Goal: Task Accomplishment & Management: Complete application form

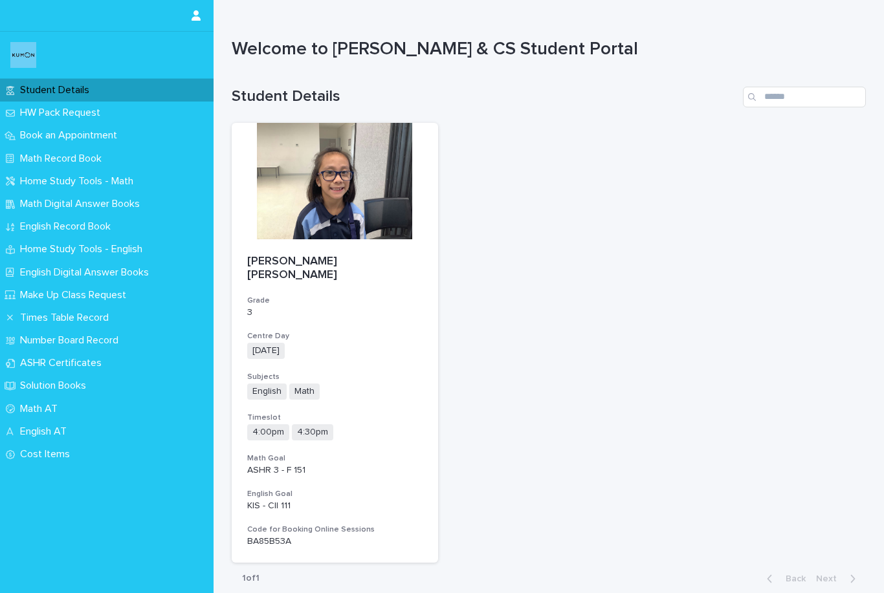
click at [77, 428] on p "English AT" at bounding box center [46, 432] width 62 height 12
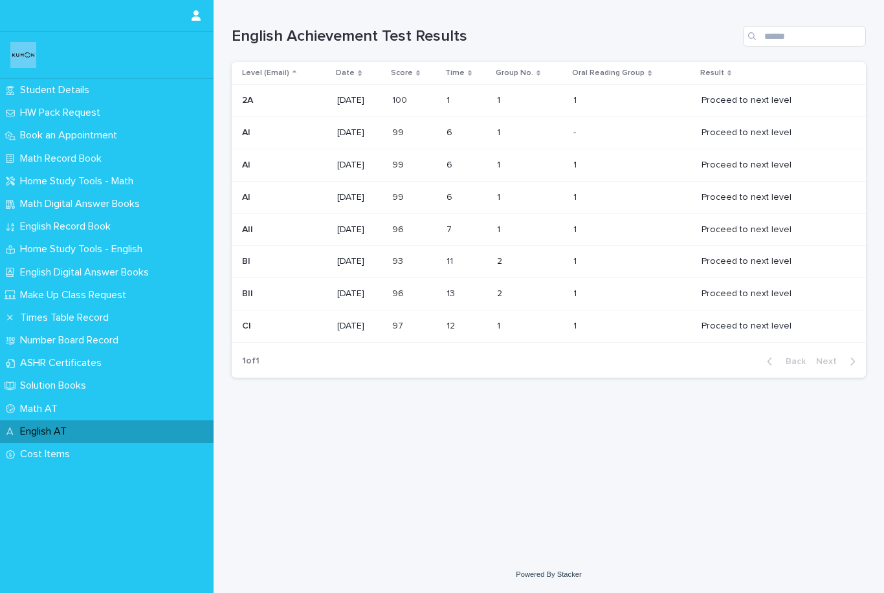
click at [752, 318] on div "Proceed to next level" at bounding box center [773, 325] width 144 height 14
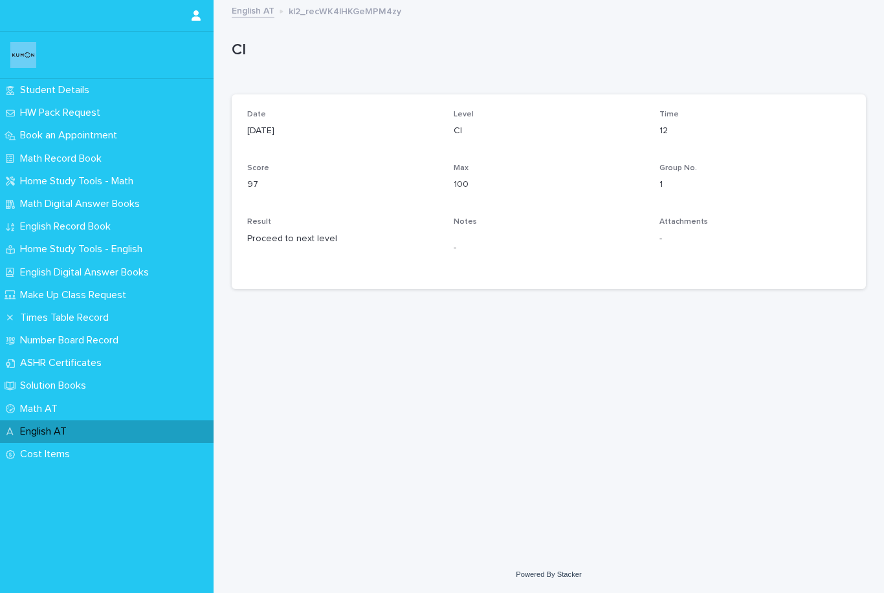
click at [115, 226] on p "English Record Book" at bounding box center [68, 227] width 106 height 12
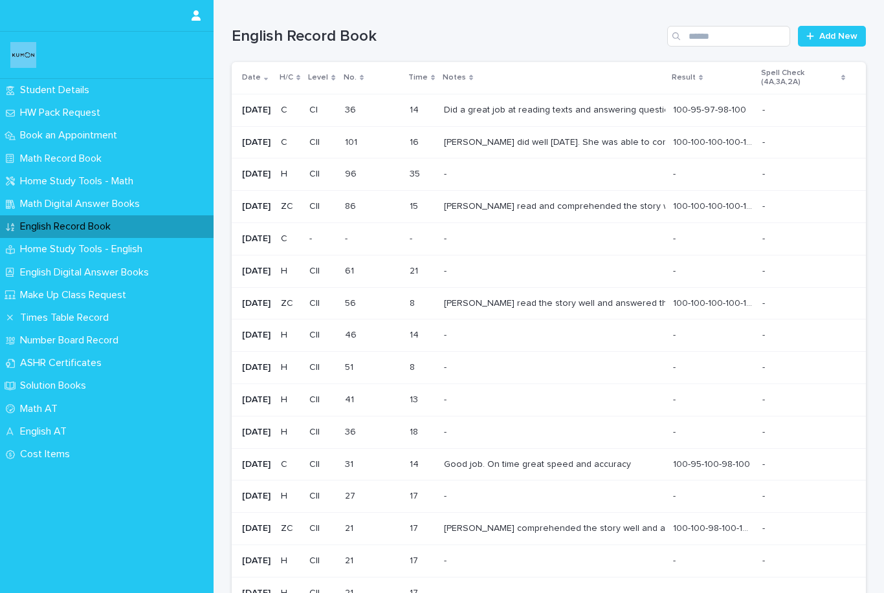
click at [525, 108] on div "Did a great job at reading texts and answering questions. Awesome job at using …" at bounding box center [553, 110] width 219 height 11
click at [478, 146] on div "[PERSON_NAME] did well [DATE]. She was able to complete her worksheet on time w…" at bounding box center [553, 142] width 219 height 21
click at [604, 111] on div "Did a great job at reading texts and answering questions. Awesome job at using …" at bounding box center [553, 110] width 219 height 11
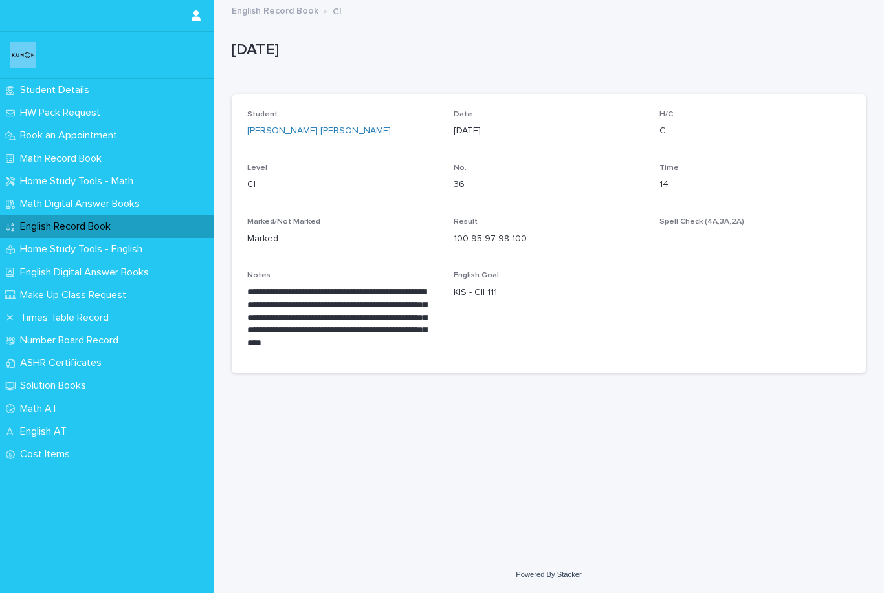
click at [131, 296] on p "Make Up Class Request" at bounding box center [76, 295] width 122 height 12
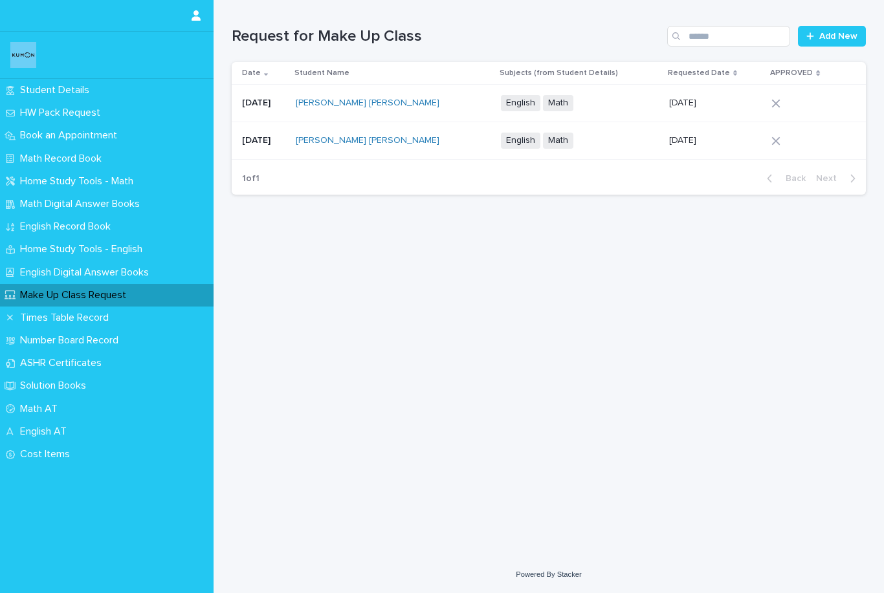
click at [838, 36] on span "Add New" at bounding box center [838, 36] width 38 height 9
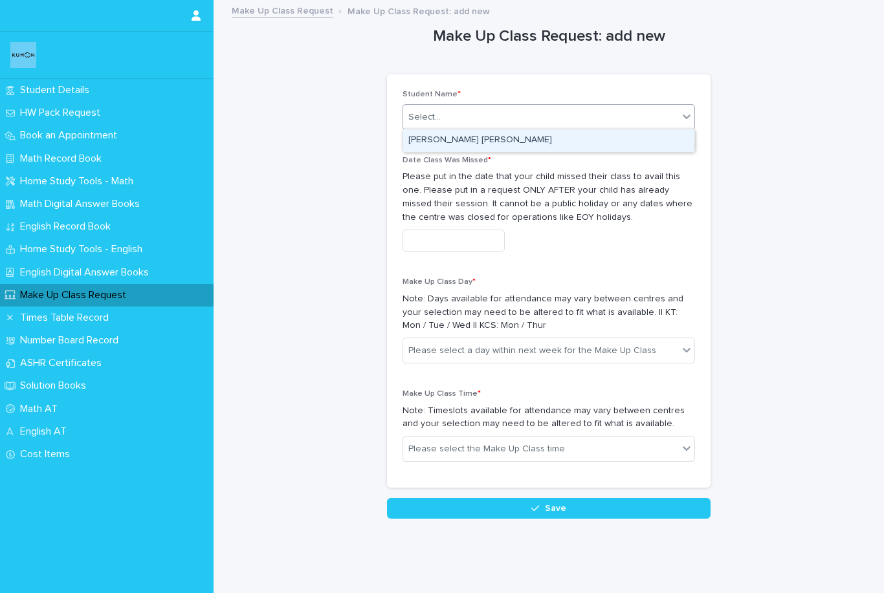
click at [554, 138] on div "[PERSON_NAME] [PERSON_NAME]" at bounding box center [548, 140] width 291 height 23
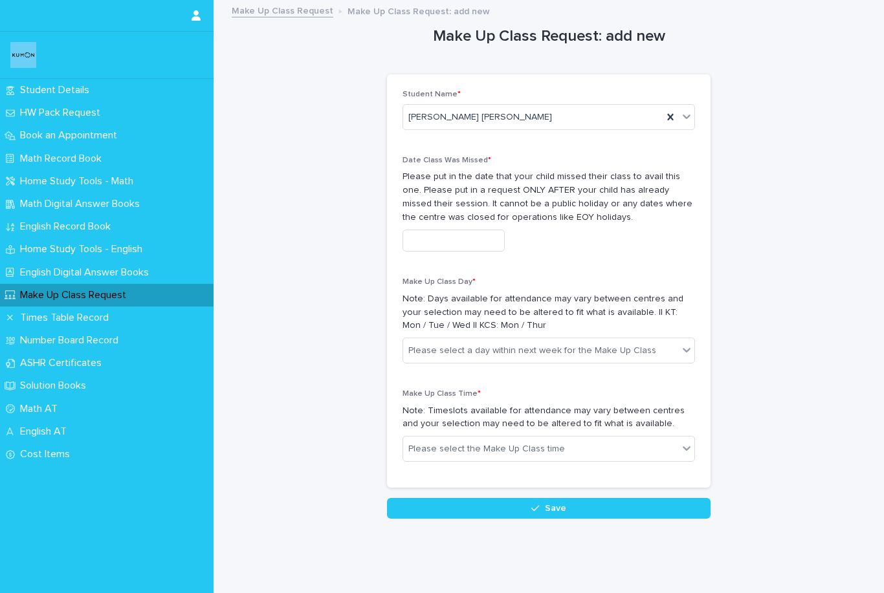
click at [481, 238] on input "text" at bounding box center [453, 241] width 102 height 23
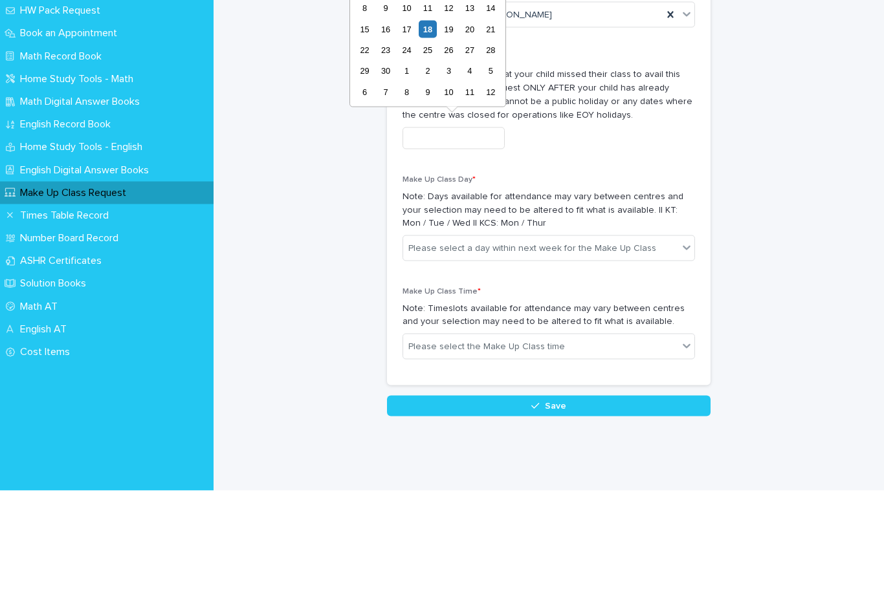
click at [389, 144] on div "23" at bounding box center [385, 152] width 17 height 17
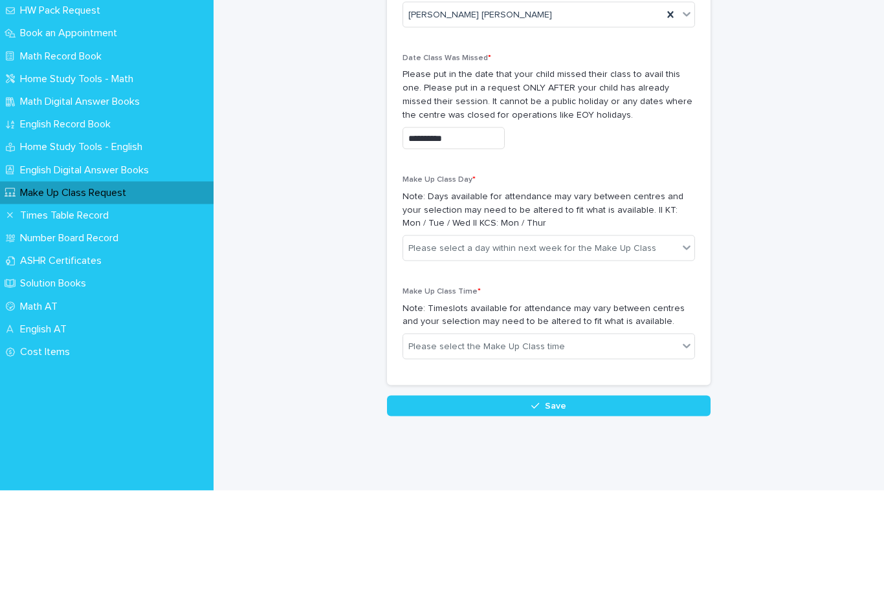
type input "**********"
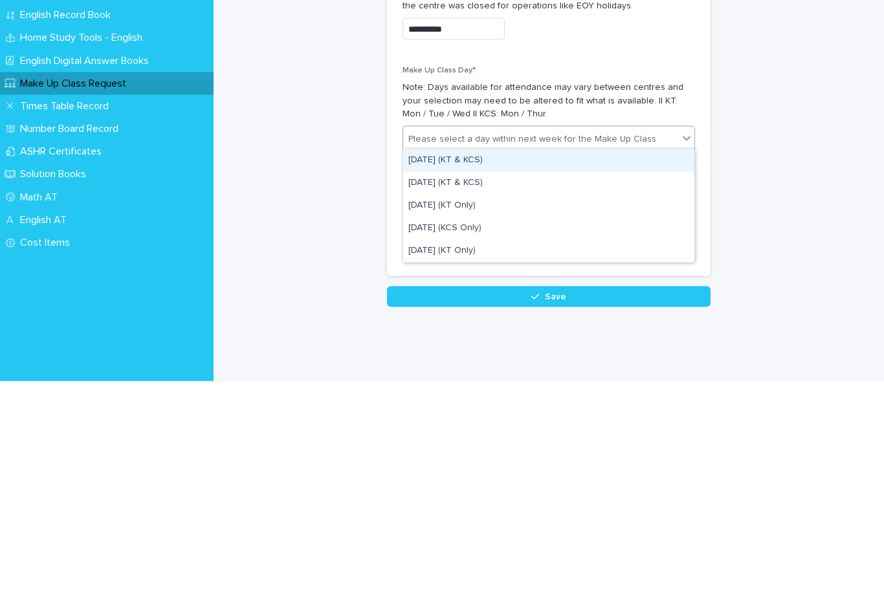
click at [486, 361] on div "[DATE] (KT & KCS)" at bounding box center [548, 372] width 291 height 23
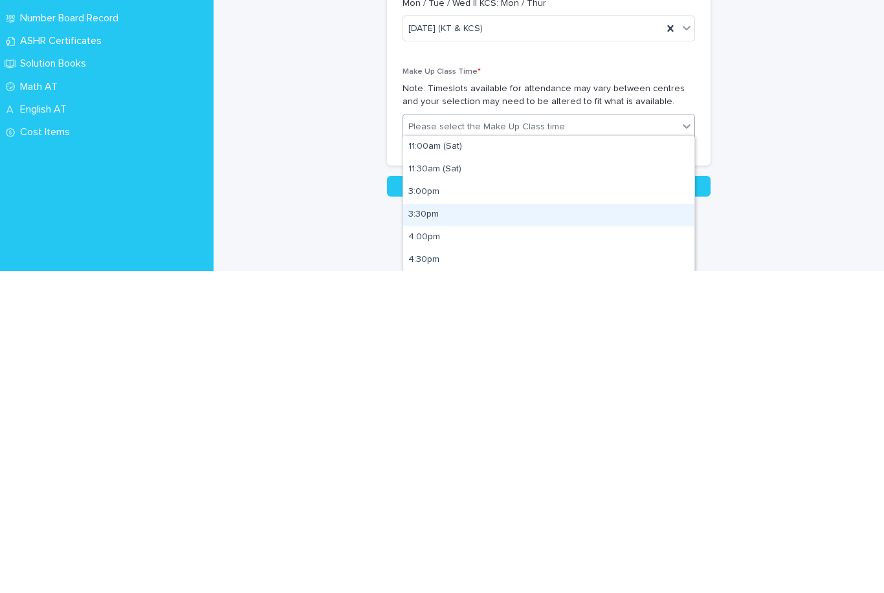
click at [622, 526] on div "3:30pm" at bounding box center [548, 537] width 291 height 23
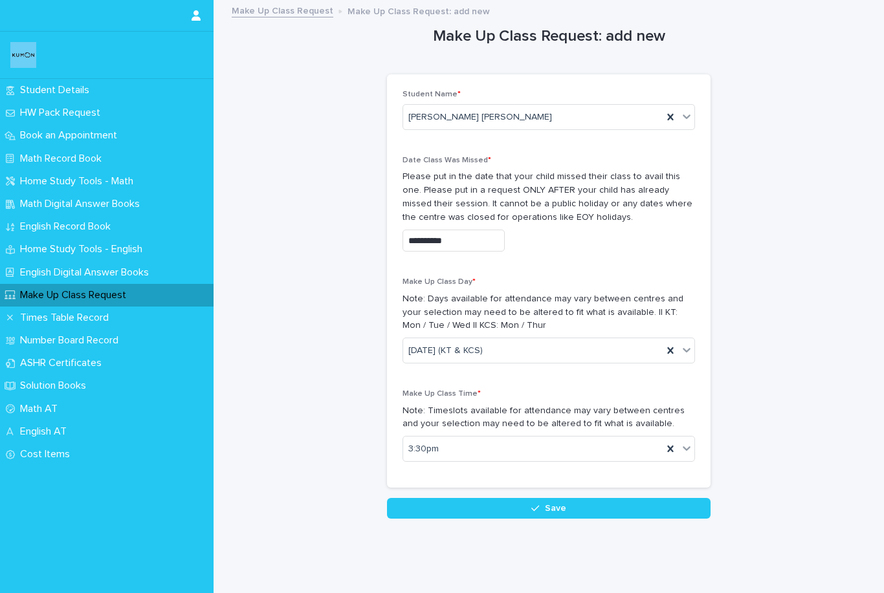
click at [557, 510] on button "Save" at bounding box center [548, 508] width 323 height 21
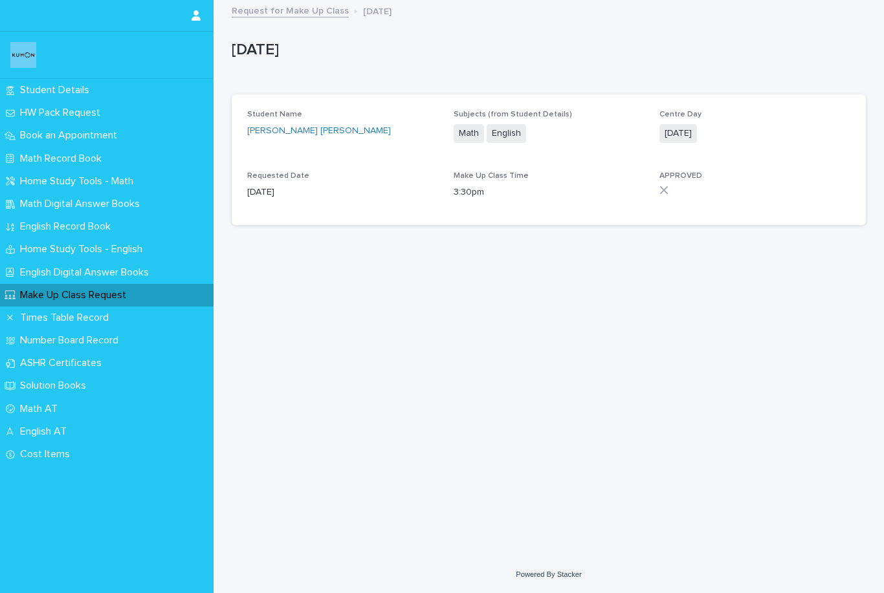
click at [742, 305] on div "Loading... Saving… Loading... Saving… [DATE] [DATE] Sorry, there was an error s…" at bounding box center [548, 262] width 647 height 523
click at [311, 16] on link "Request for Make Up Class" at bounding box center [290, 10] width 117 height 15
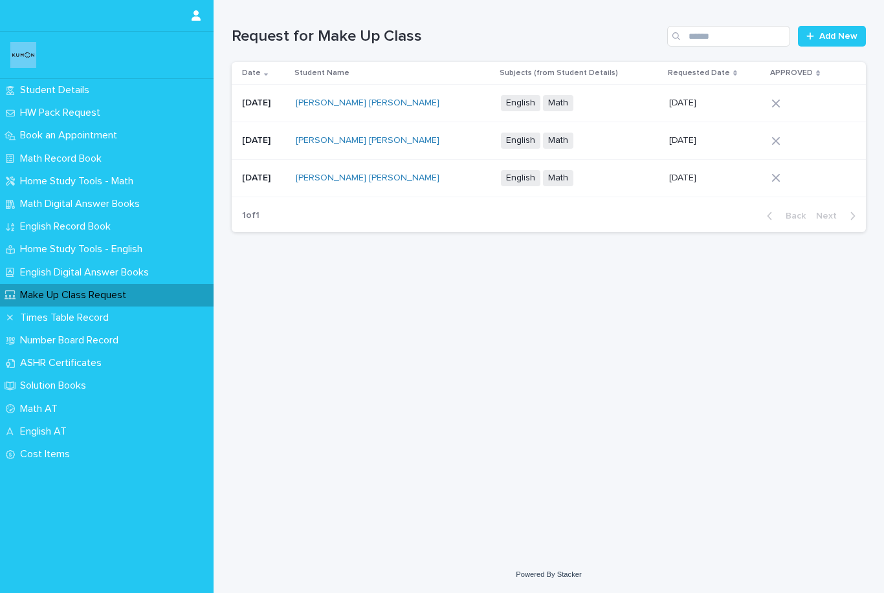
click at [840, 37] on span "Add New" at bounding box center [838, 36] width 38 height 9
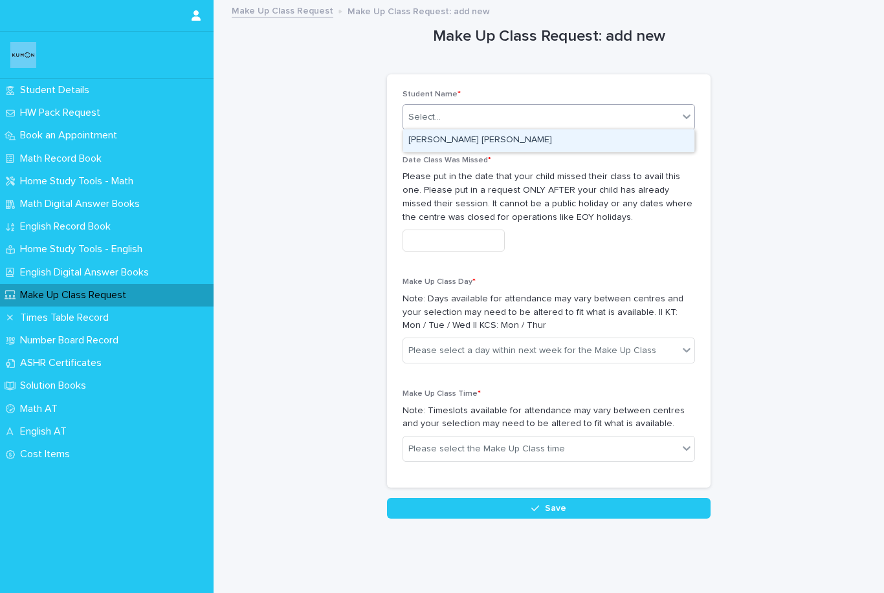
click at [653, 145] on div "[PERSON_NAME] [PERSON_NAME]" at bounding box center [548, 140] width 291 height 23
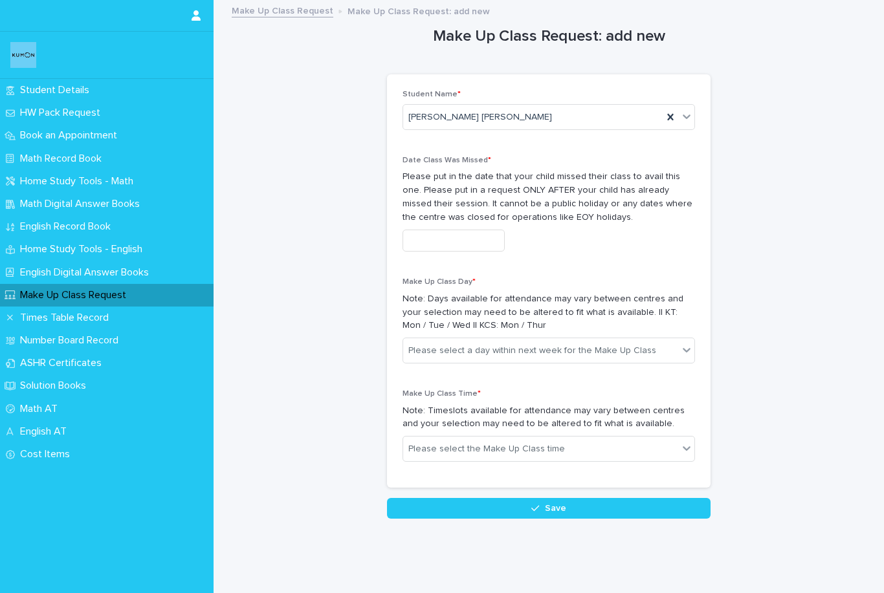
click at [481, 247] on input "text" at bounding box center [453, 241] width 102 height 23
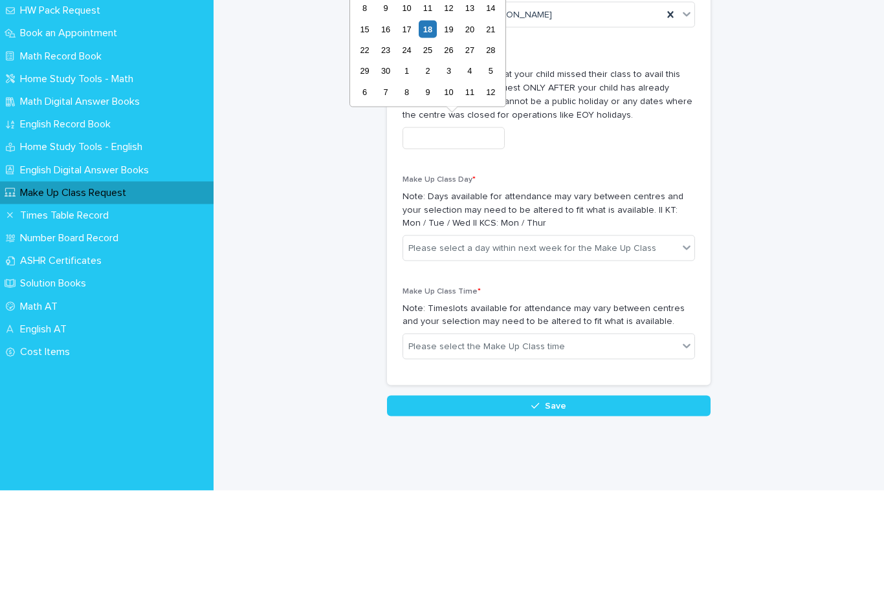
click at [388, 164] on div "30" at bounding box center [385, 172] width 17 height 17
type input "**********"
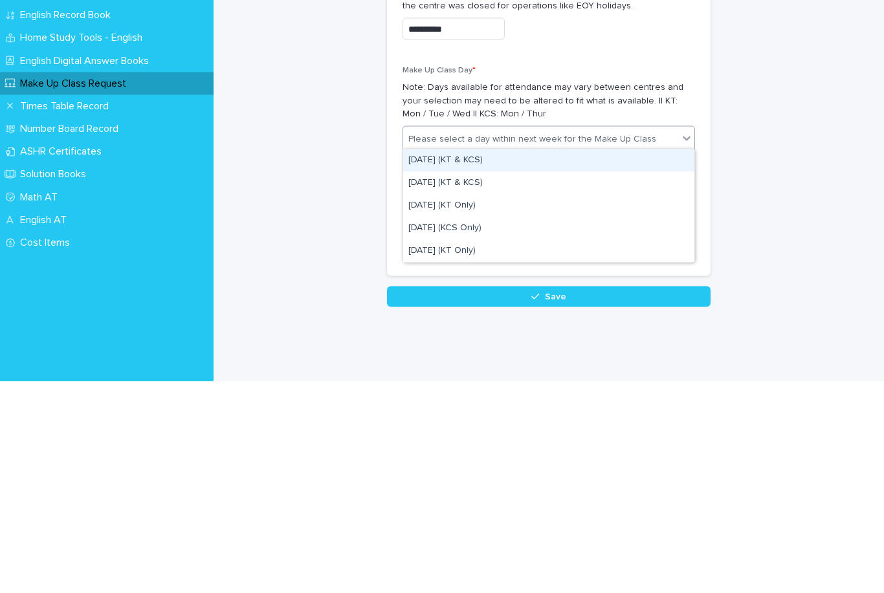
click at [487, 361] on div "[DATE] (KT & KCS)" at bounding box center [548, 372] width 291 height 23
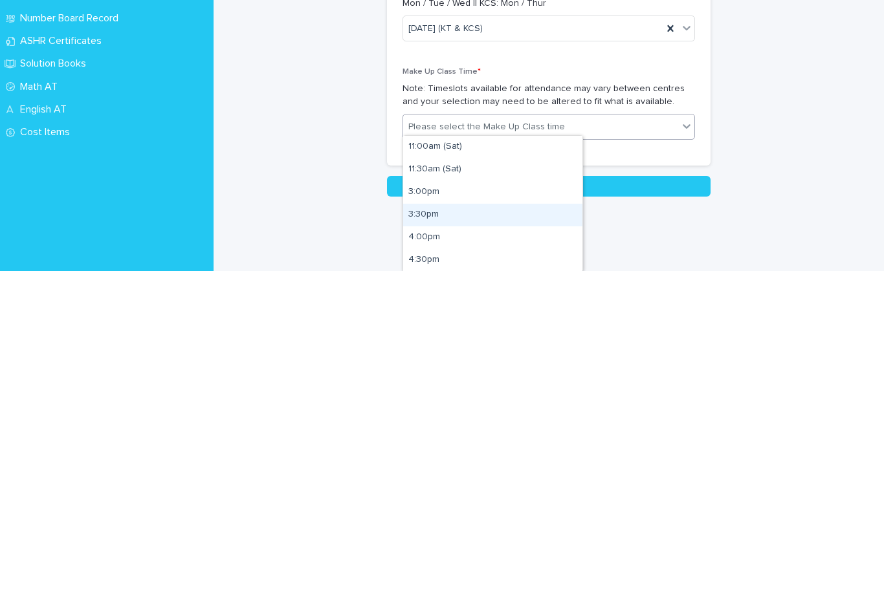
click at [468, 526] on div "3:30pm" at bounding box center [492, 537] width 179 height 23
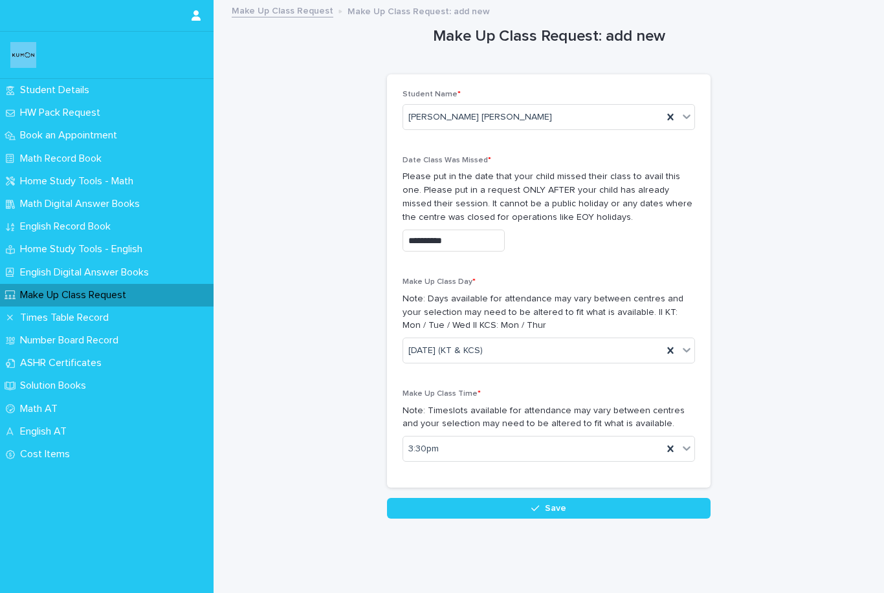
click at [554, 505] on span "Save" at bounding box center [555, 508] width 21 height 9
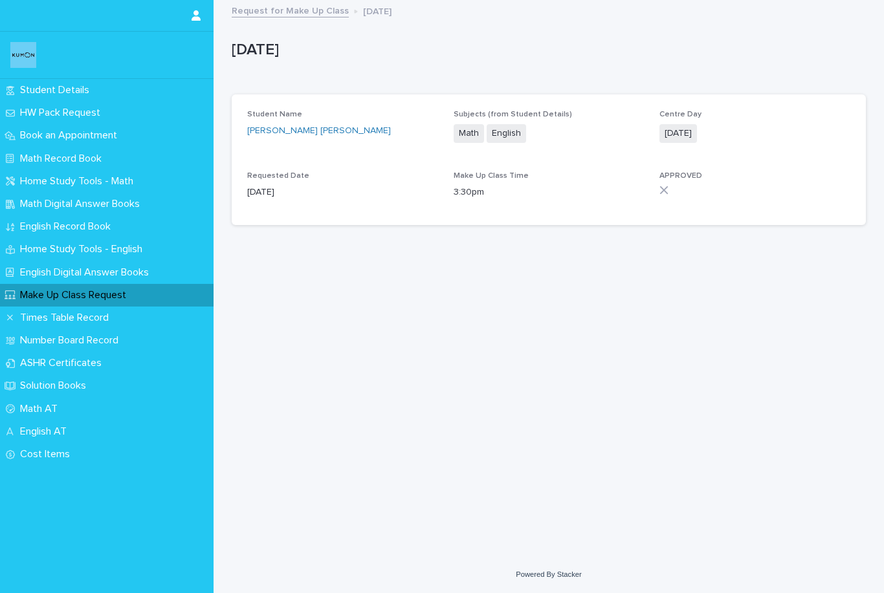
click at [289, 10] on link "Request for Make Up Class" at bounding box center [290, 10] width 117 height 15
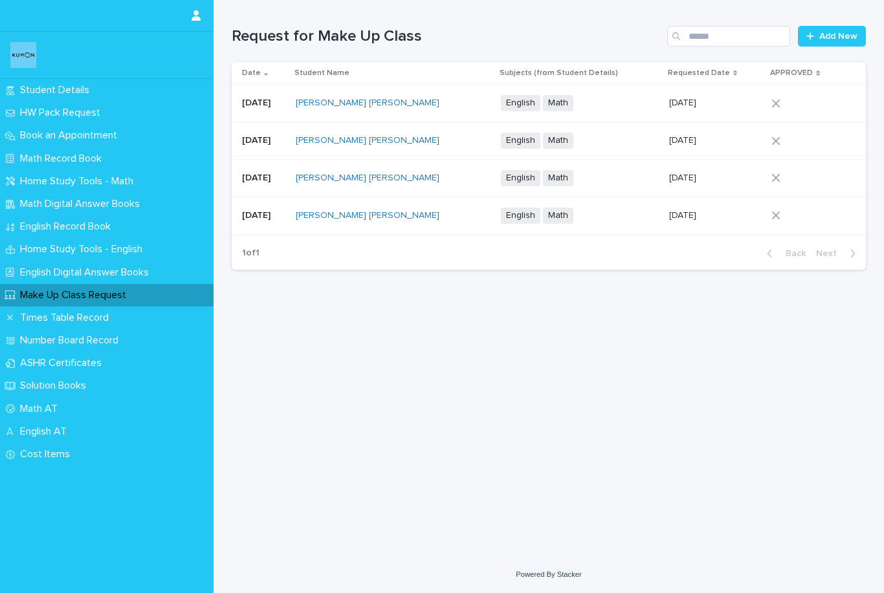
click at [562, 104] on span "Math" at bounding box center [558, 103] width 30 height 16
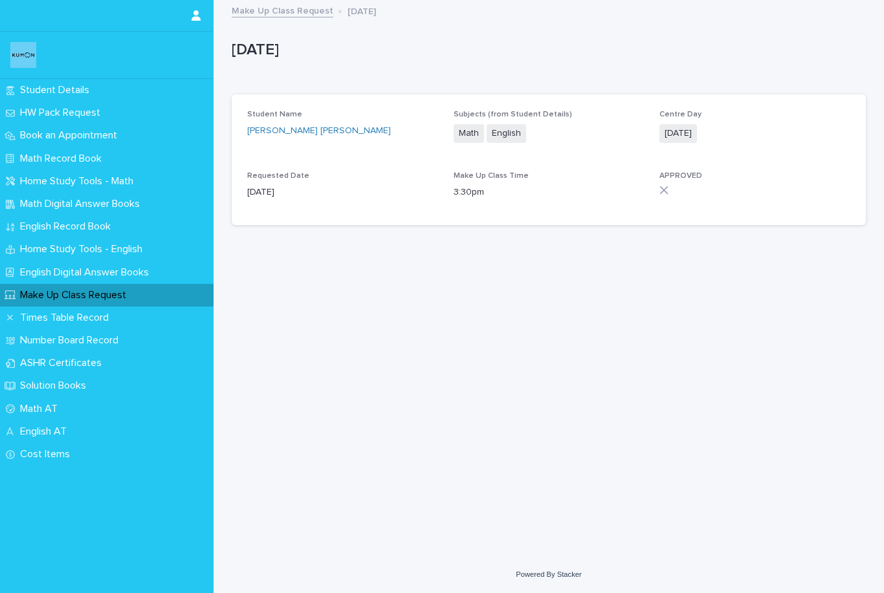
click at [671, 191] on div at bounding box center [754, 190] width 191 height 9
click at [293, 11] on link "Make Up Class Request" at bounding box center [283, 10] width 102 height 15
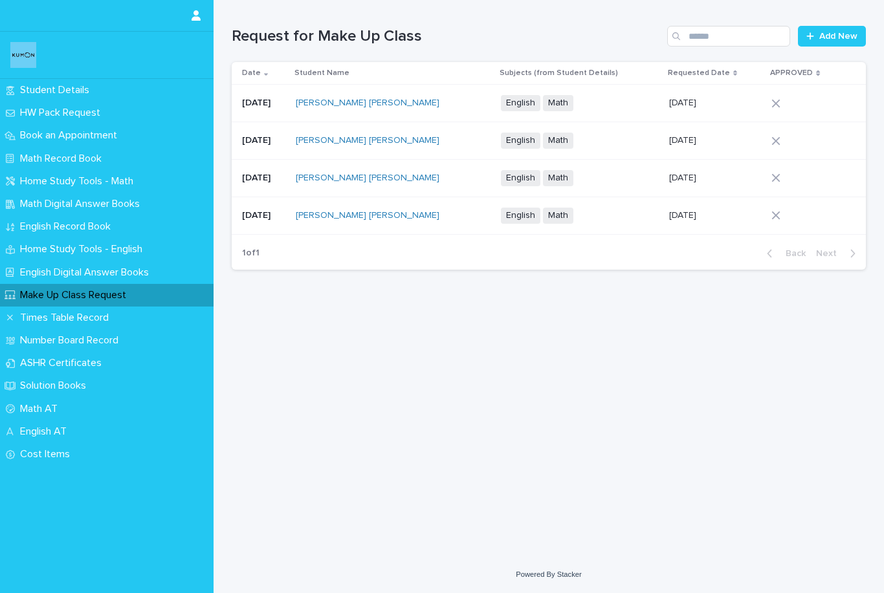
click at [782, 137] on div at bounding box center [808, 140] width 74 height 9
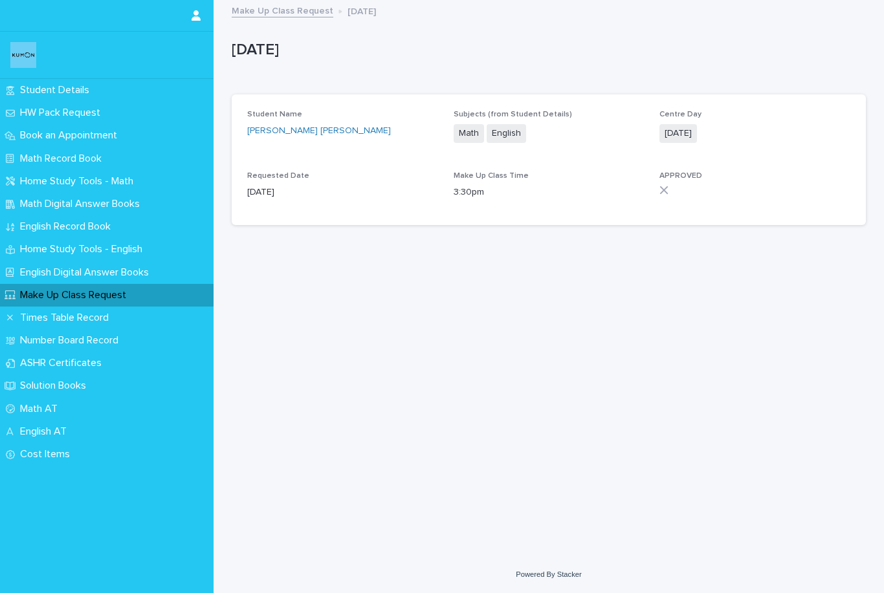
click at [294, 16] on link "Make Up Class Request" at bounding box center [283, 10] width 102 height 15
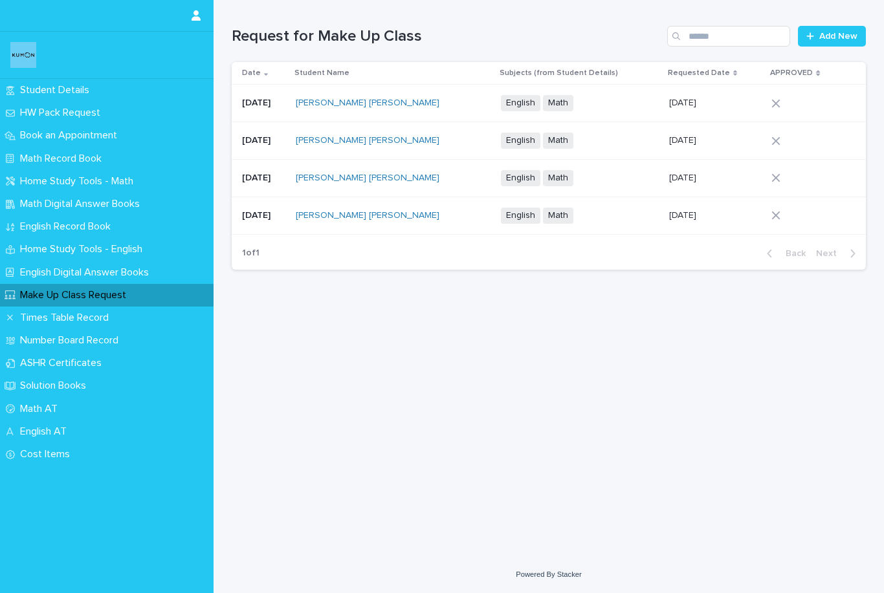
click at [73, 428] on p "English AT" at bounding box center [46, 432] width 62 height 12
click at [113, 233] on div "English Record Book" at bounding box center [106, 226] width 213 height 23
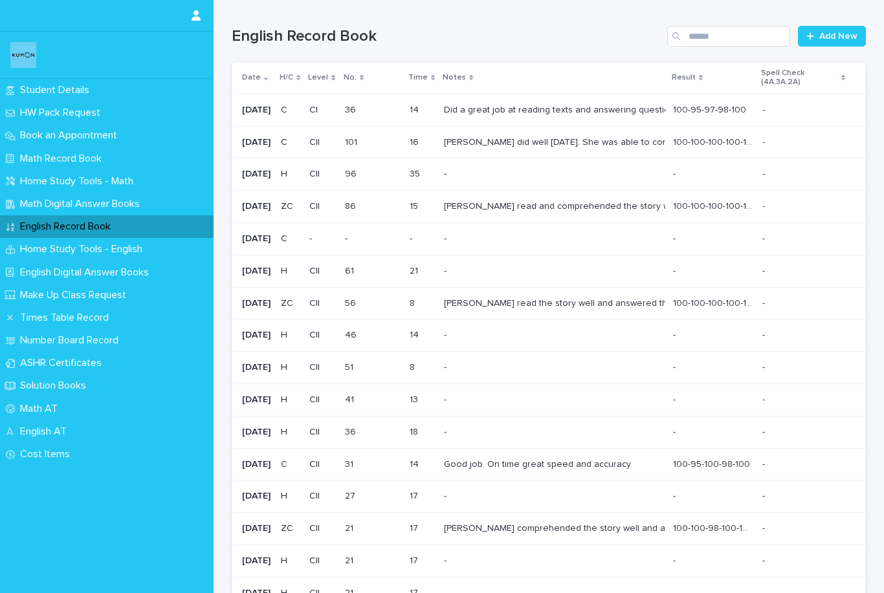
click at [158, 116] on div "HW Pack Request" at bounding box center [106, 113] width 213 height 23
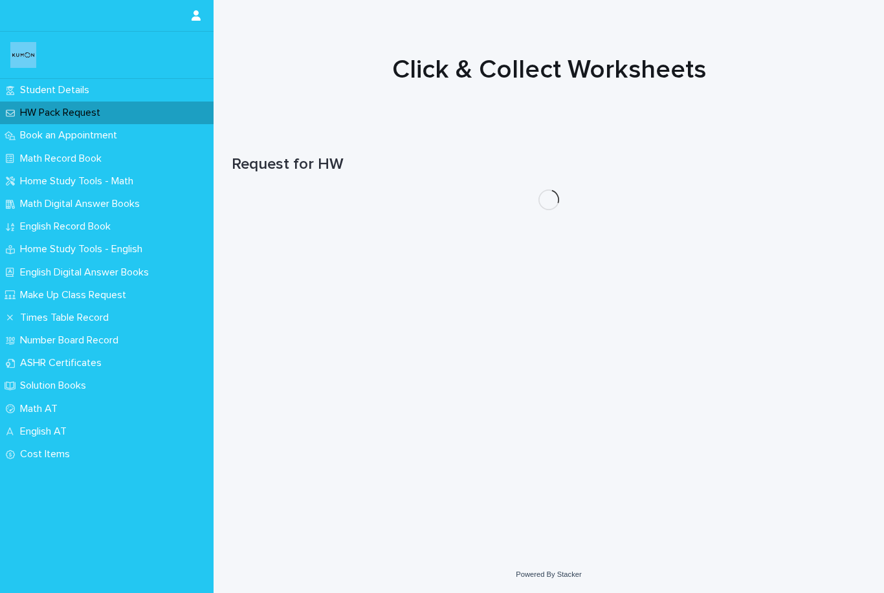
click at [195, 16] on icon "button" at bounding box center [195, 15] width 9 height 10
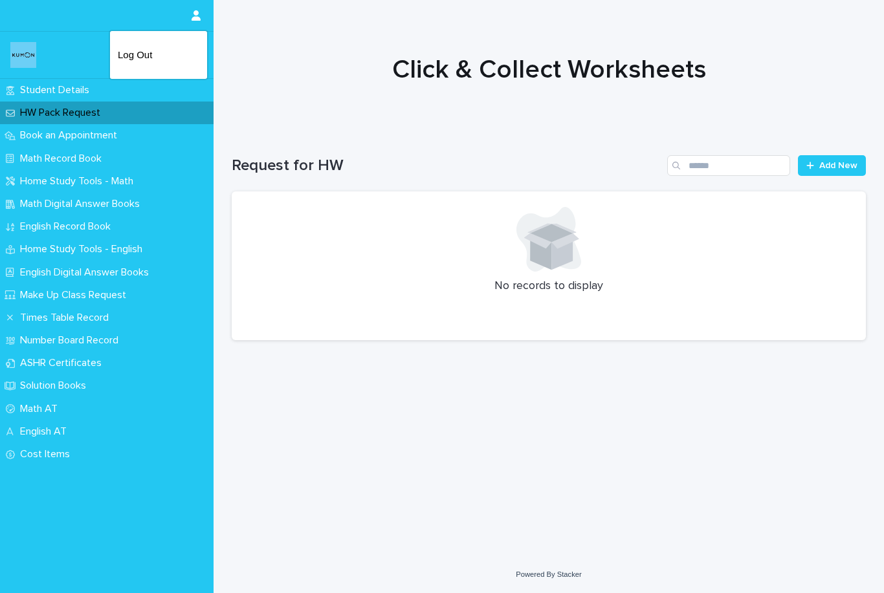
click at [25, 60] on div at bounding box center [442, 296] width 884 height 593
click at [20, 56] on img at bounding box center [23, 55] width 26 height 26
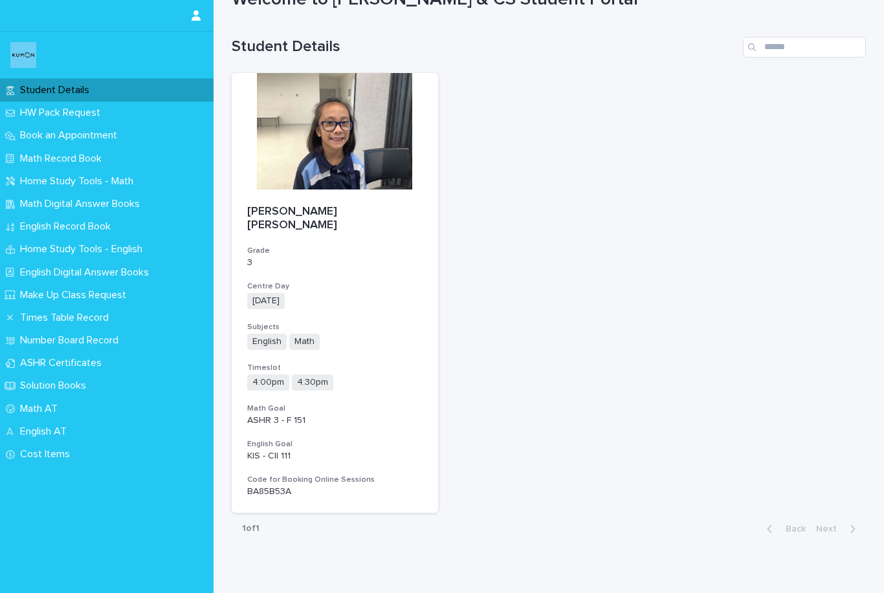
scroll to position [51, 0]
click at [94, 114] on p "HW Pack Request" at bounding box center [63, 113] width 96 height 12
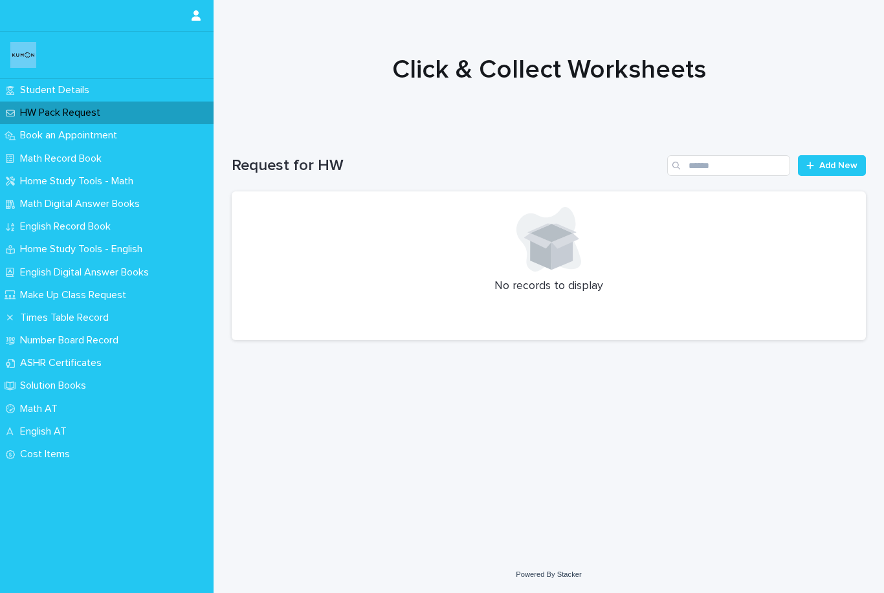
click at [125, 300] on p "Make Up Class Request" at bounding box center [76, 295] width 122 height 12
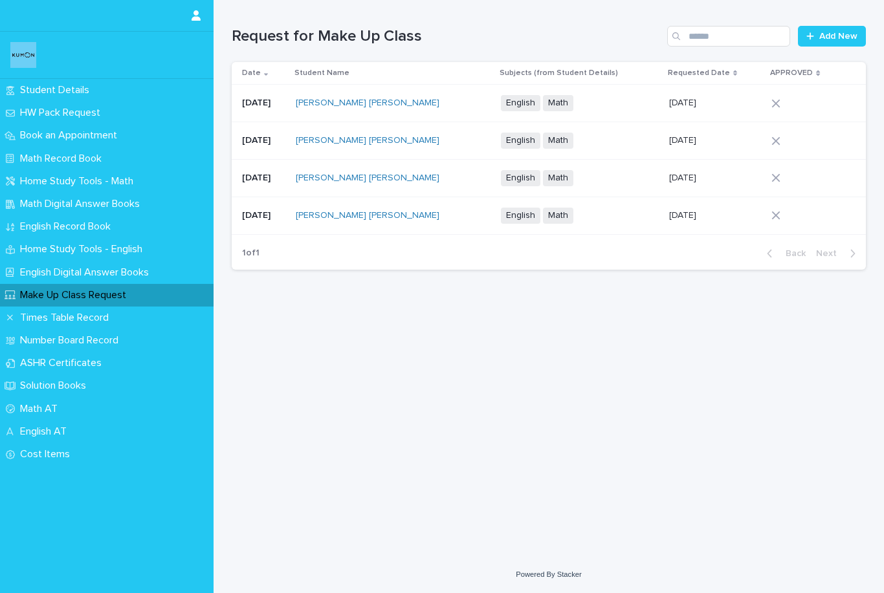
click at [692, 138] on p "[DATE]" at bounding box center [684, 140] width 30 height 14
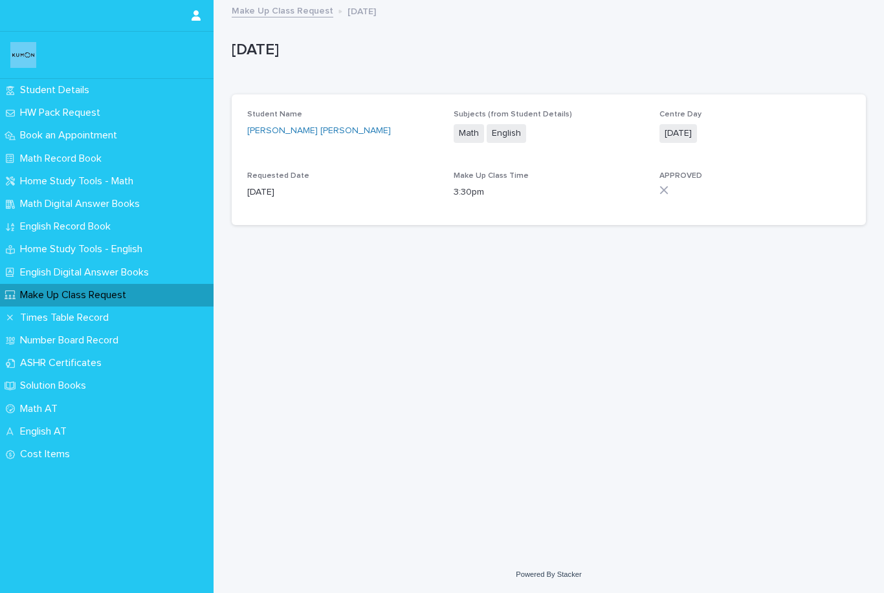
click at [289, 16] on link "Make Up Class Request" at bounding box center [283, 10] width 102 height 15
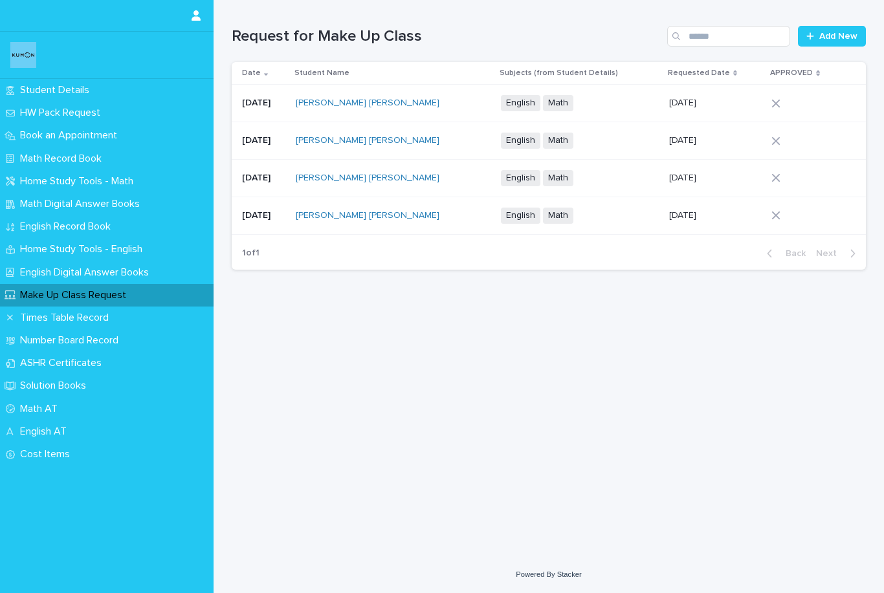
click at [835, 41] on link "Add New" at bounding box center [832, 36] width 68 height 21
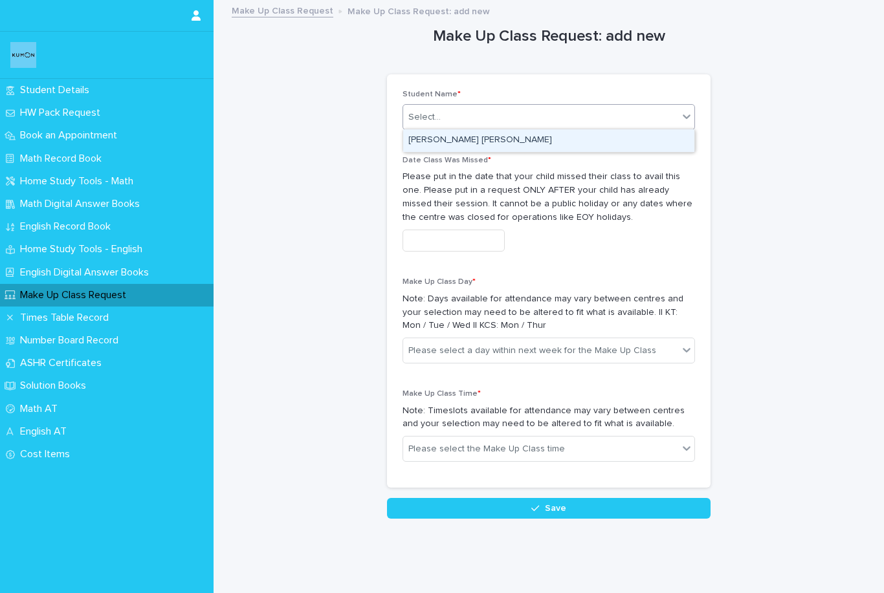
click at [538, 143] on div "[PERSON_NAME] [PERSON_NAME]" at bounding box center [548, 140] width 291 height 23
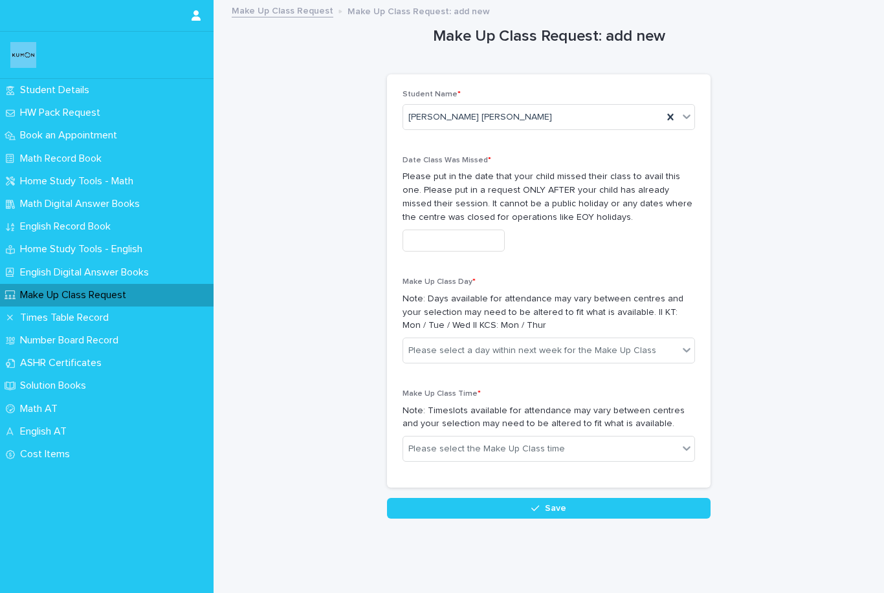
click at [473, 243] on input "text" at bounding box center [453, 241] width 102 height 23
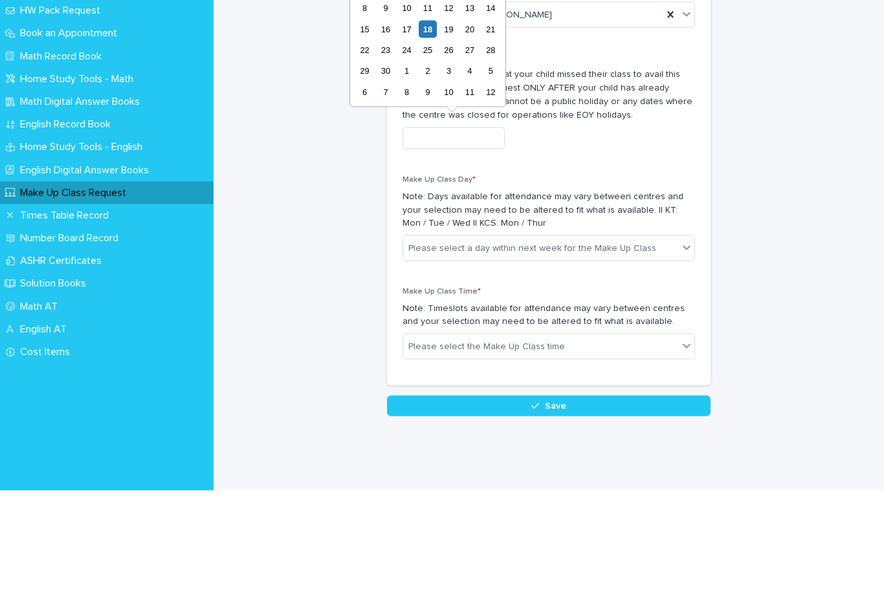
click at [389, 144] on div "23" at bounding box center [385, 152] width 17 height 17
type input "**********"
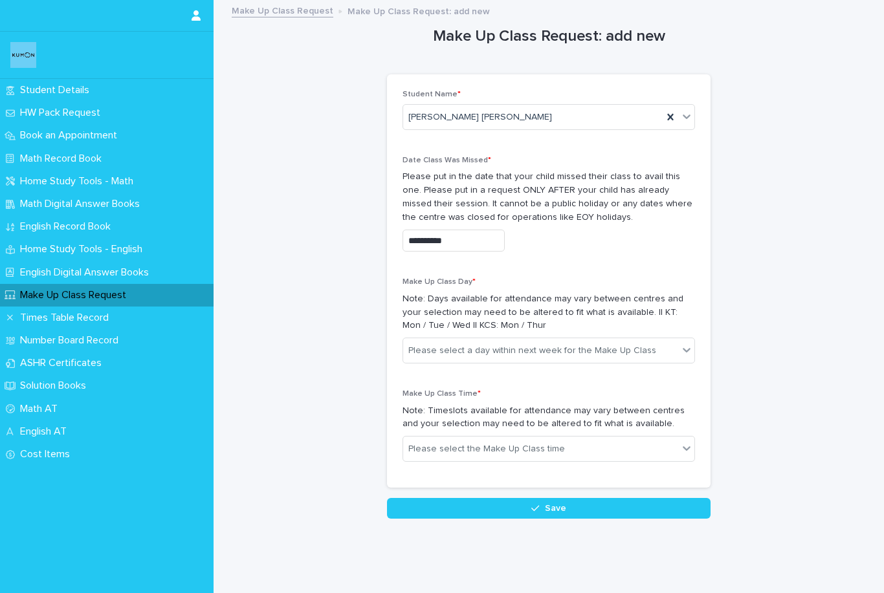
click at [475, 237] on input "**********" at bounding box center [453, 241] width 102 height 23
click at [486, 236] on input "**********" at bounding box center [453, 241] width 102 height 23
click at [477, 232] on input "**********" at bounding box center [453, 241] width 102 height 23
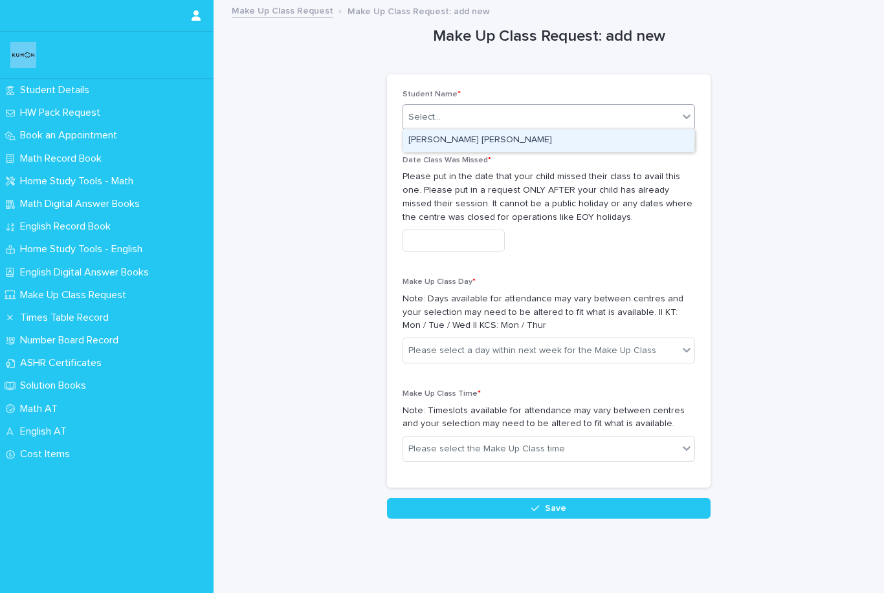
click at [598, 143] on div "[PERSON_NAME] [PERSON_NAME]" at bounding box center [548, 140] width 291 height 23
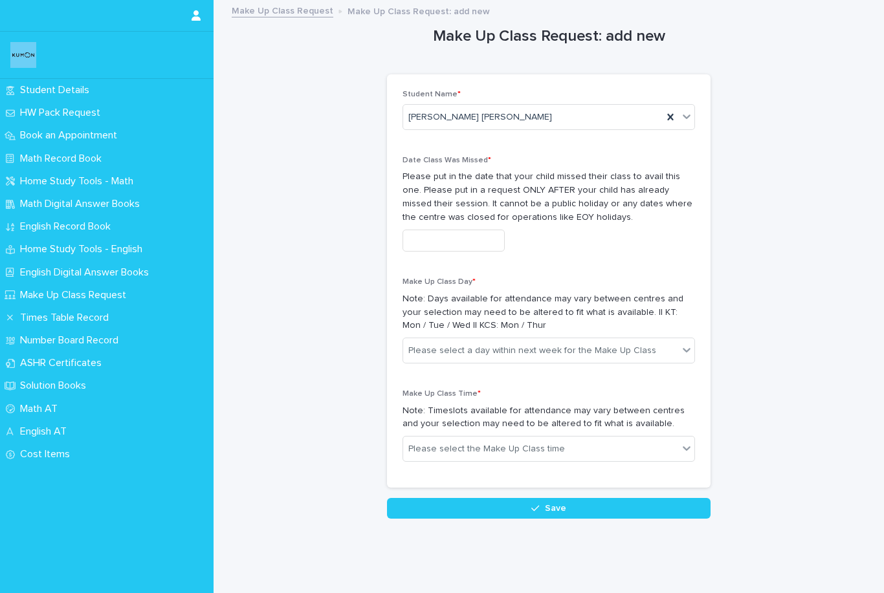
click at [474, 235] on input "text" at bounding box center [453, 241] width 102 height 23
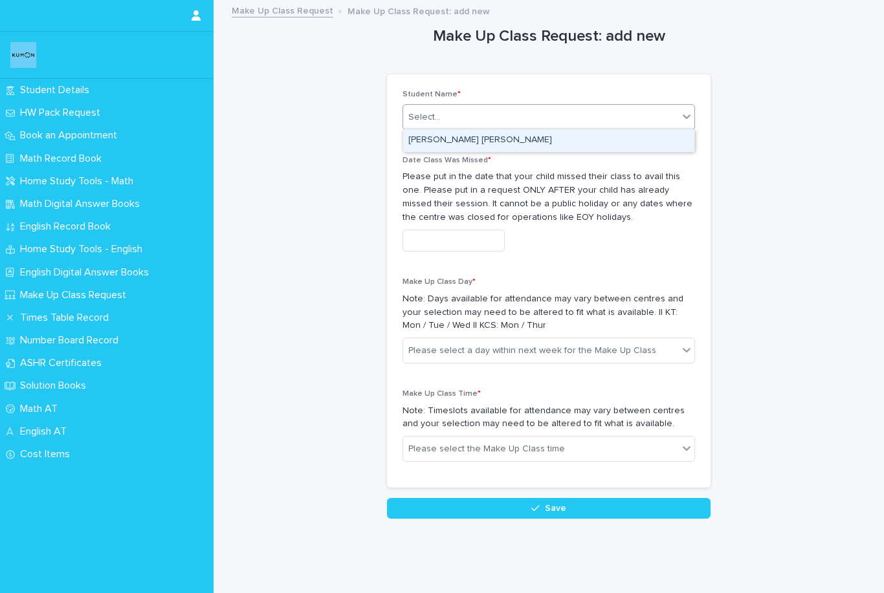
click at [536, 146] on div "[PERSON_NAME] [PERSON_NAME]" at bounding box center [548, 140] width 291 height 23
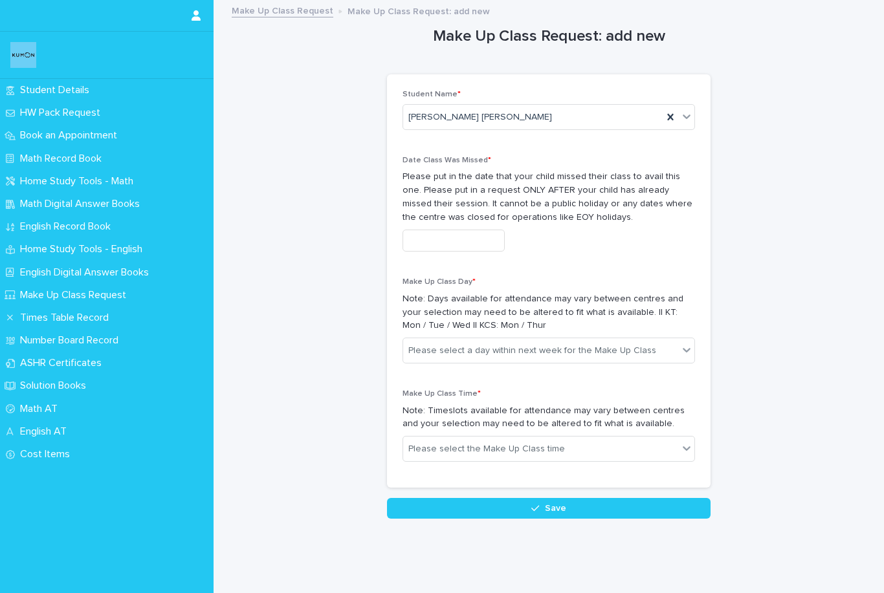
click at [481, 244] on input "text" at bounding box center [453, 241] width 102 height 23
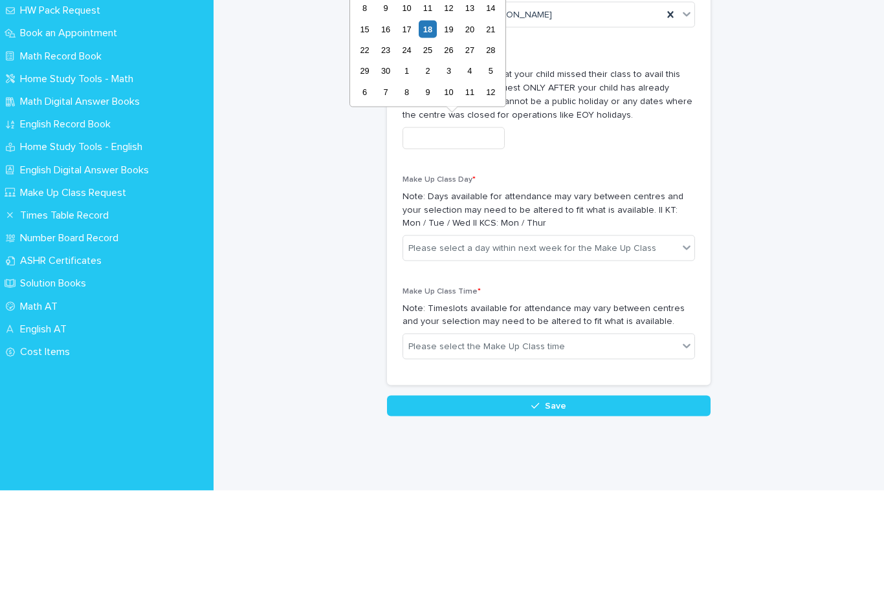
click at [388, 144] on div "23" at bounding box center [385, 152] width 17 height 17
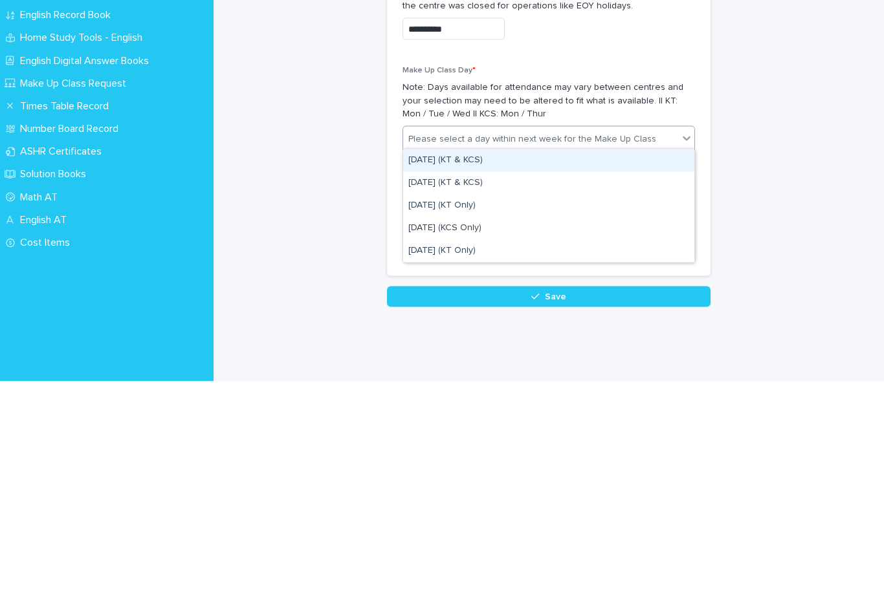
click at [477, 361] on div "[DATE] (KT & KCS)" at bounding box center [548, 372] width 291 height 23
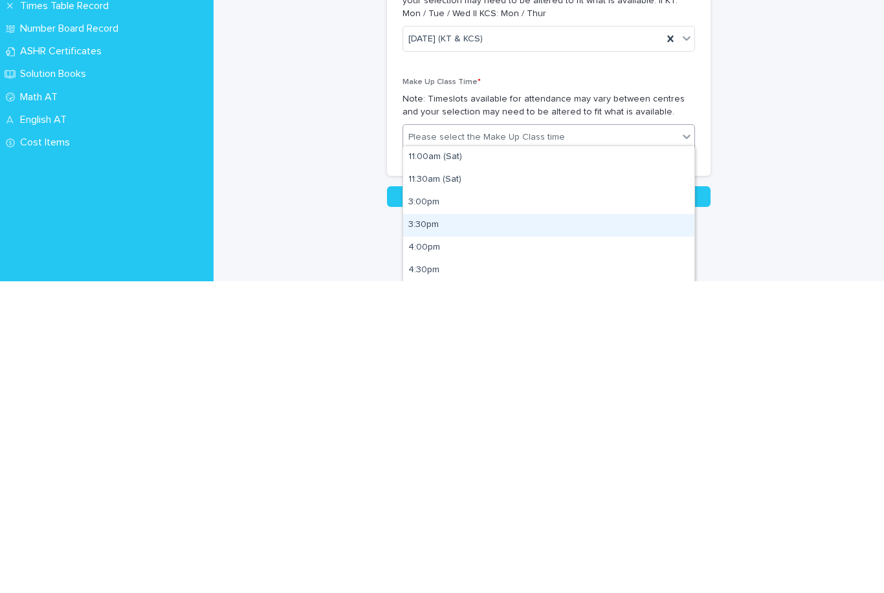
click at [450, 526] on div "3:30pm" at bounding box center [548, 537] width 291 height 23
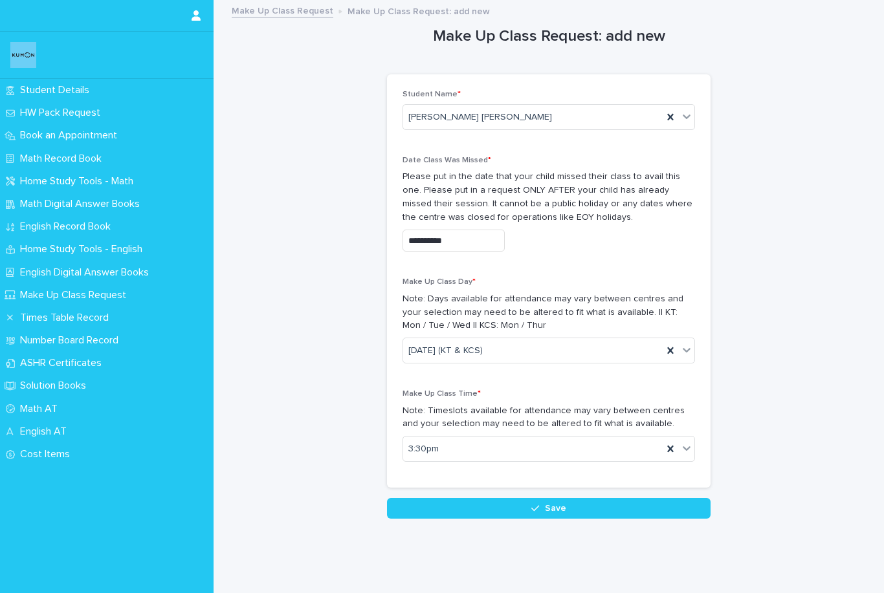
click at [485, 237] on input "**********" at bounding box center [453, 241] width 102 height 23
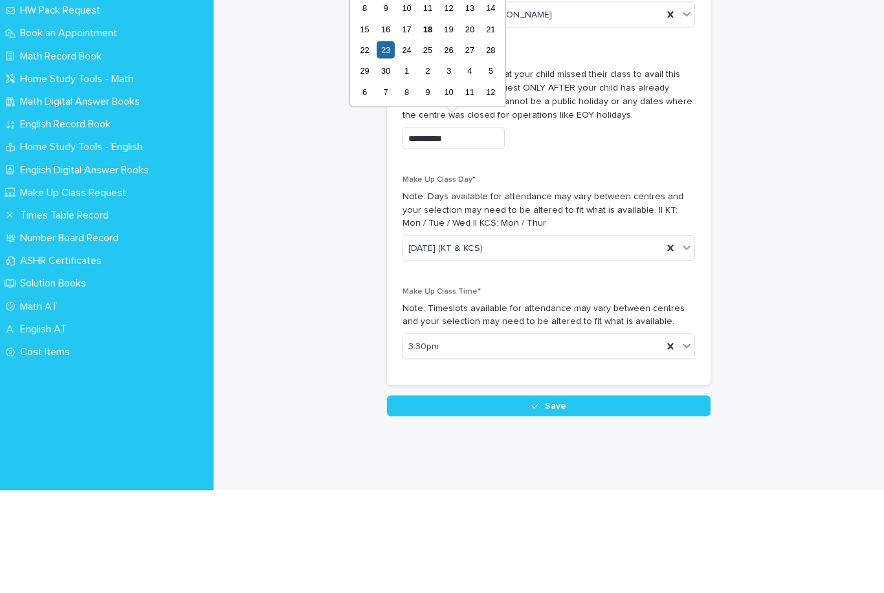
click at [390, 123] on div "16" at bounding box center [385, 131] width 17 height 17
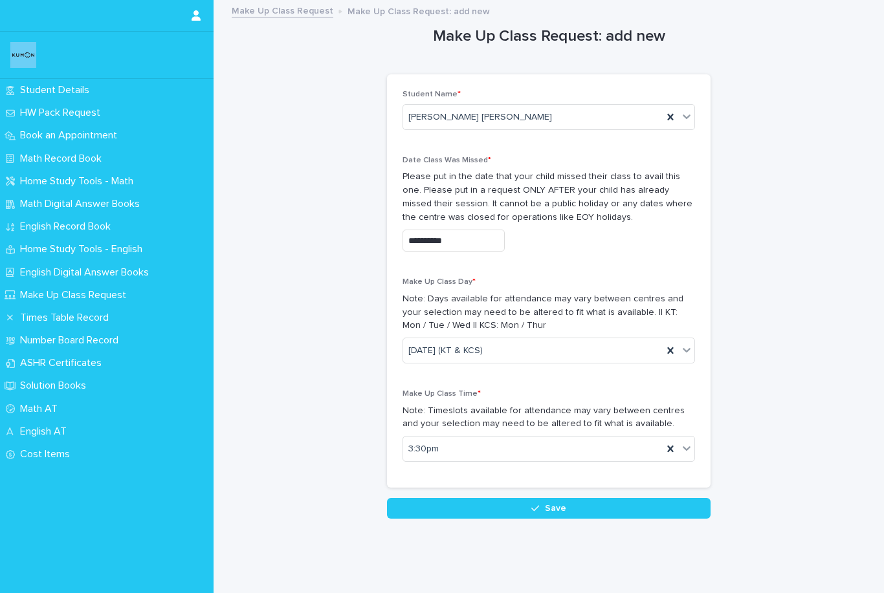
type input "**********"
click at [554, 505] on span "Save" at bounding box center [555, 508] width 21 height 9
